Goal: Transaction & Acquisition: Purchase product/service

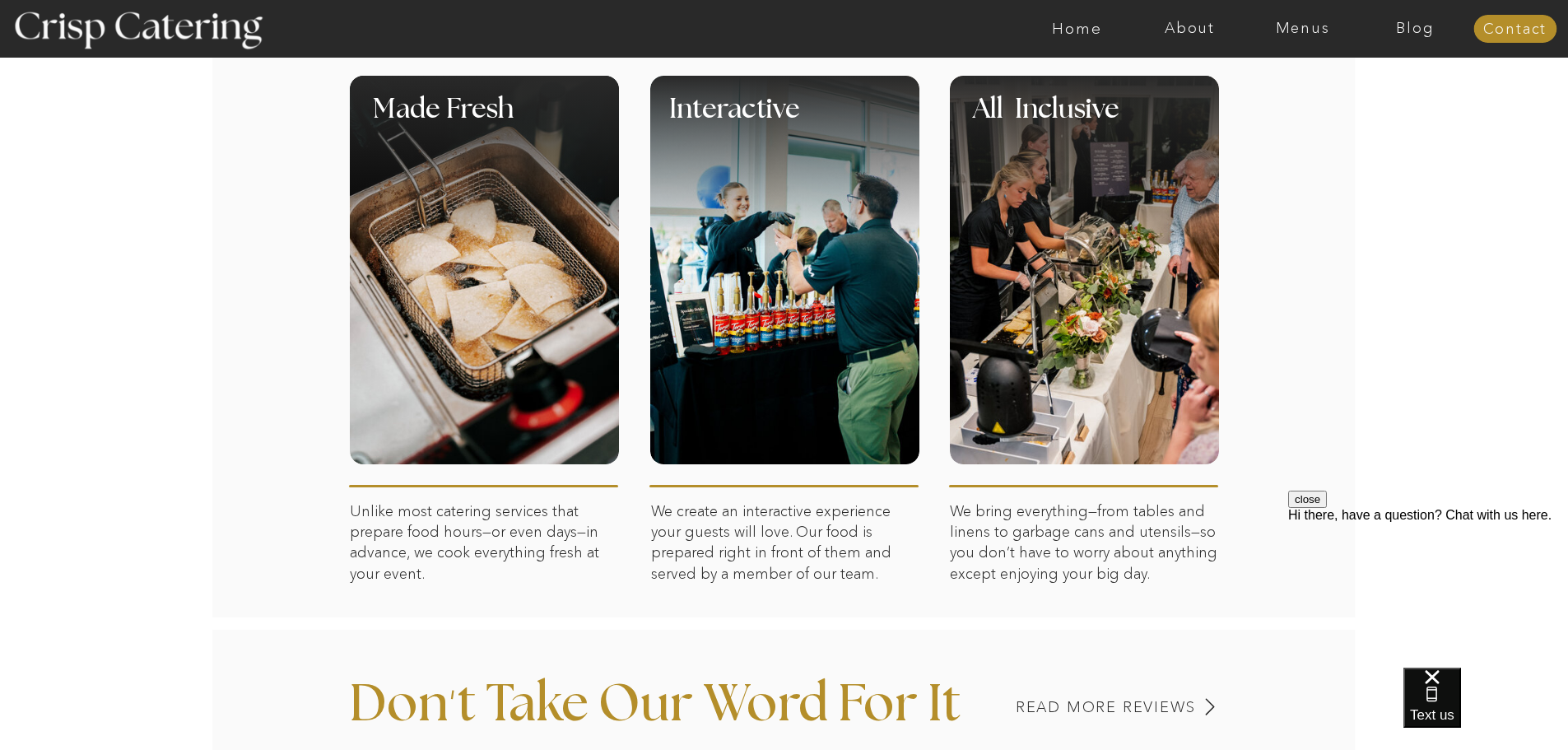
click at [1058, 282] on div at bounding box center [1084, 270] width 269 height 389
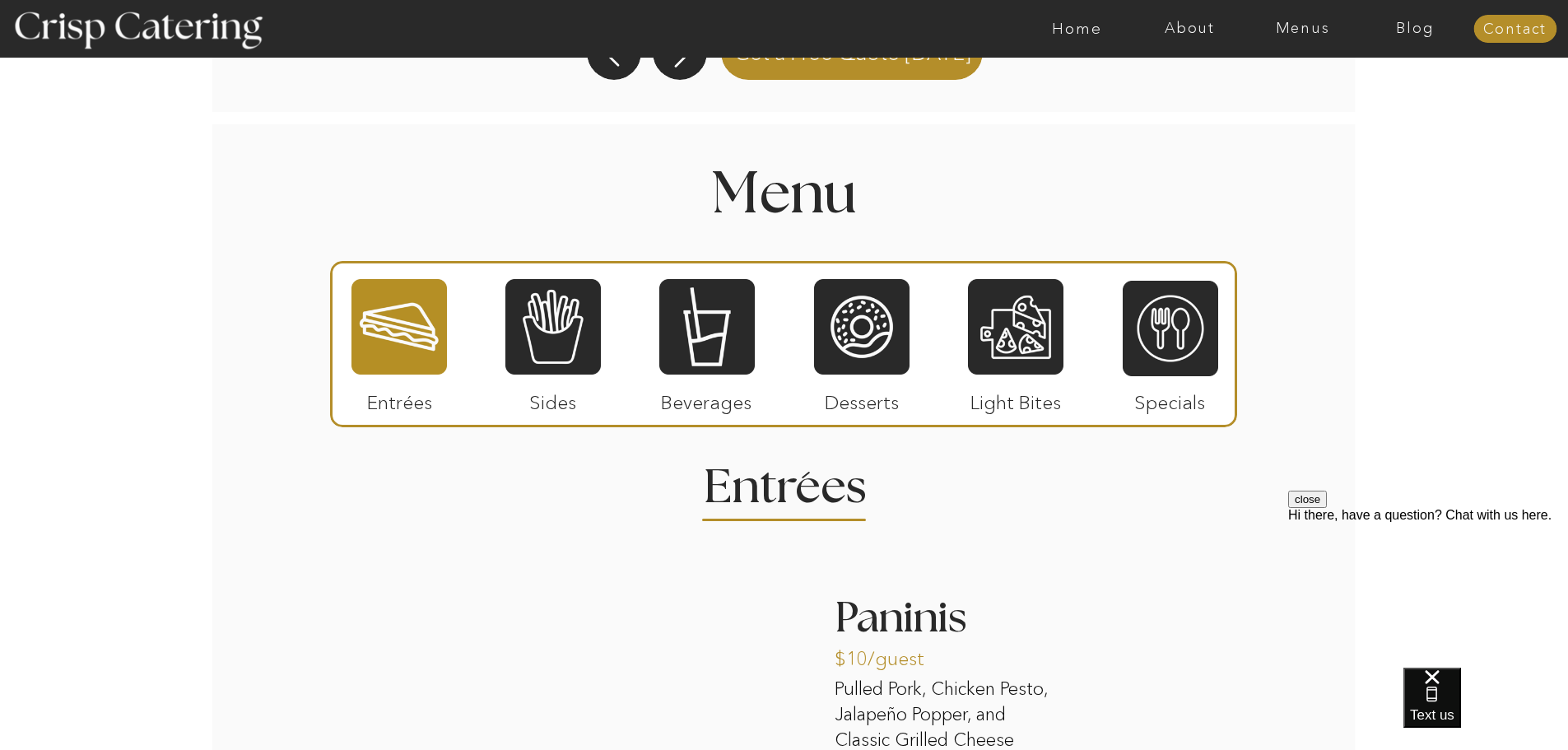
scroll to position [1819, 0]
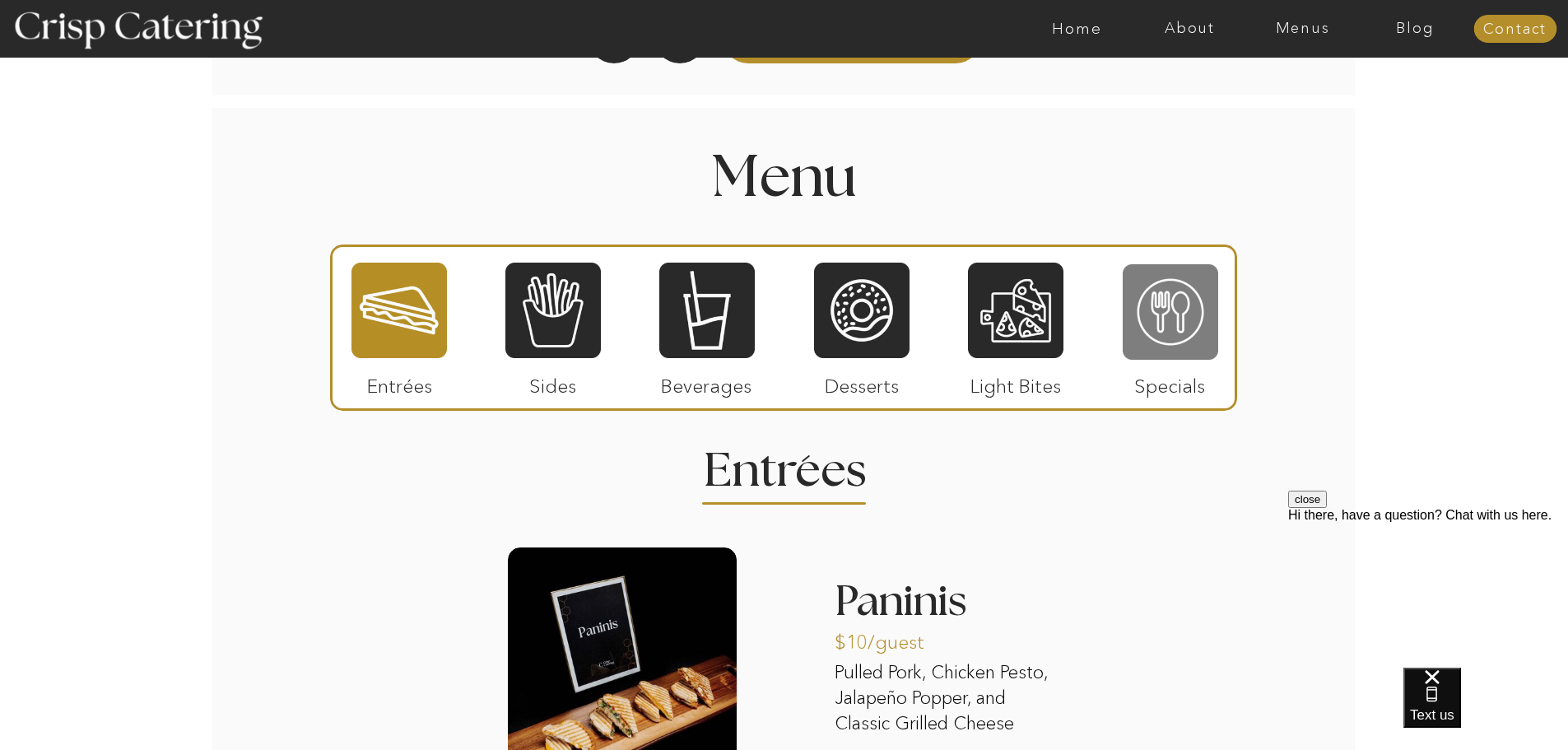
click at [1154, 286] on div at bounding box center [1170, 312] width 95 height 99
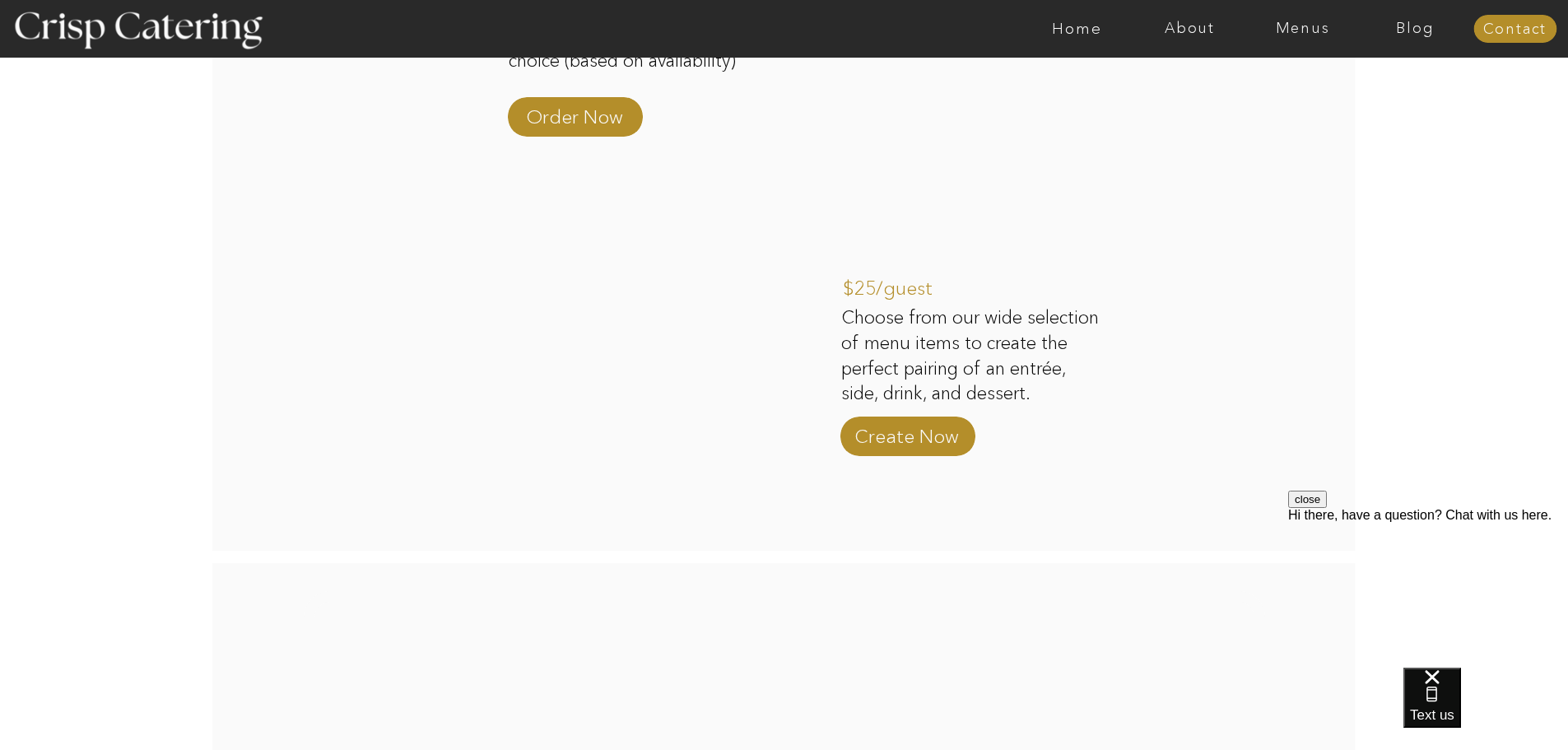
scroll to position [2889, 0]
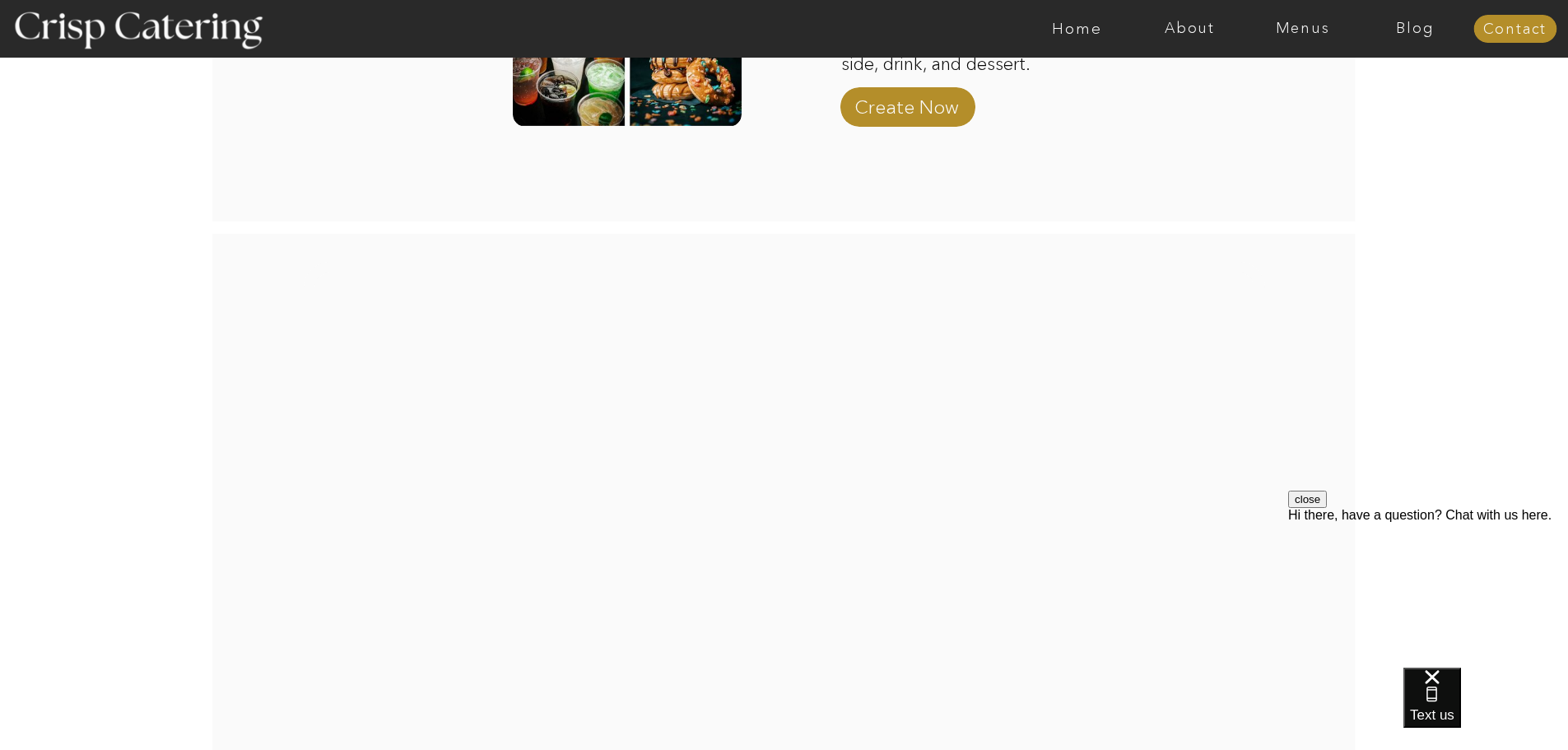
click at [889, 122] on p "Create Now" at bounding box center [906, 103] width 110 height 47
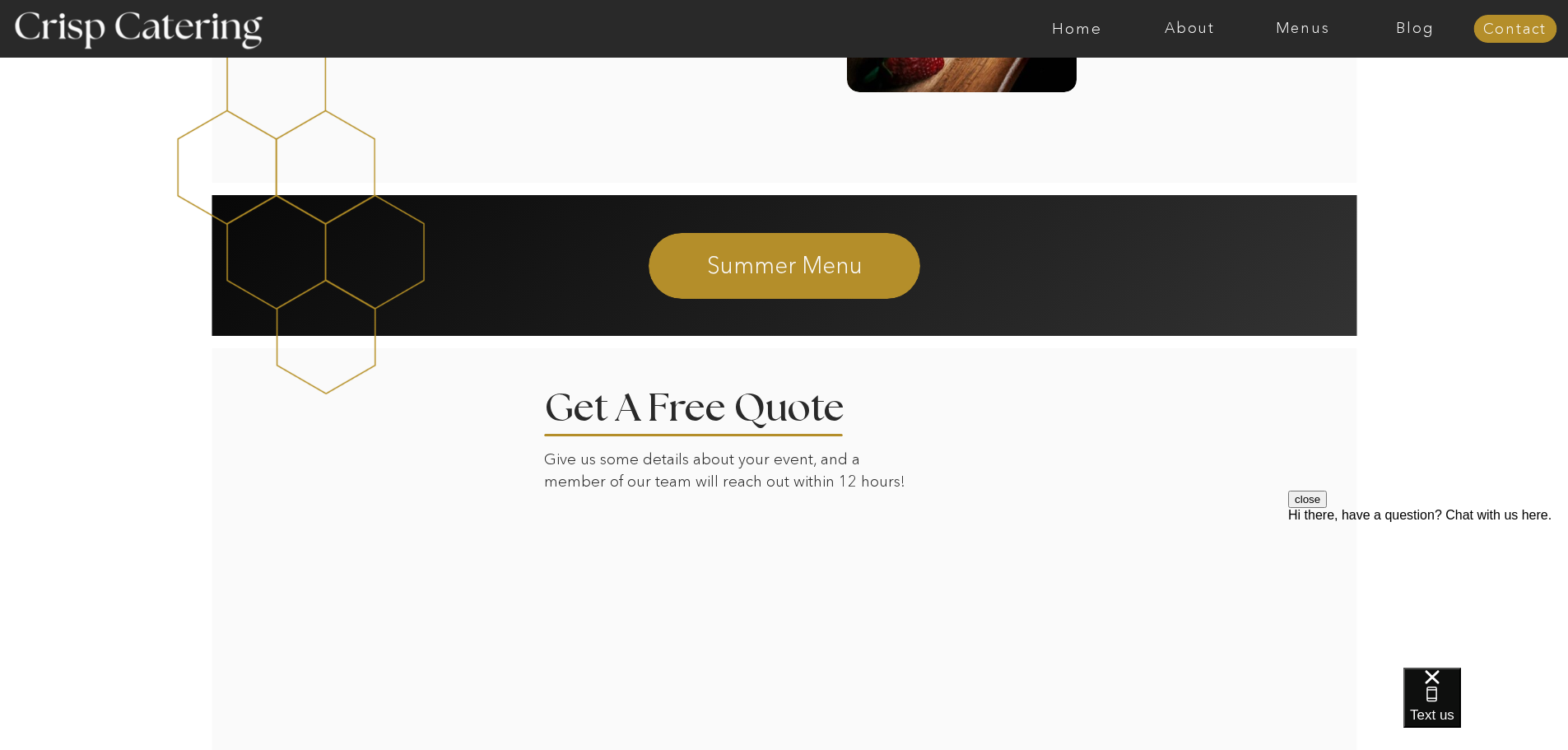
scroll to position [2942, 0]
